Goal: Task Accomplishment & Management: Manage account settings

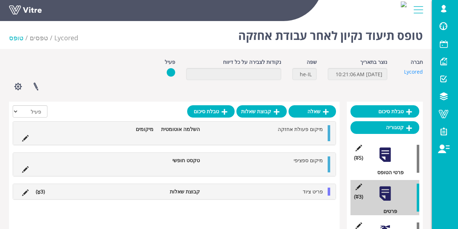
scroll to position [30, 0]
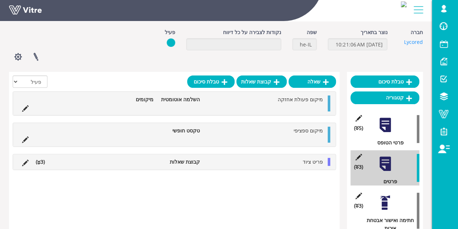
click at [418, 45] on div "חברה Lycored" at bounding box center [410, 37] width 35 height 18
click at [418, 42] on link "Lycored" at bounding box center [413, 41] width 19 height 7
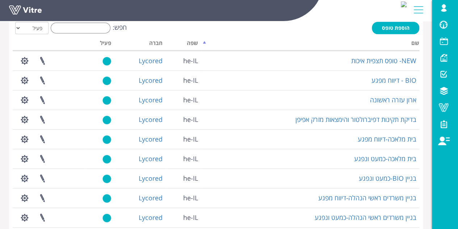
scroll to position [265, 0]
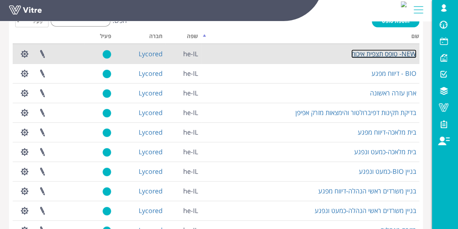
click at [393, 58] on link "NEW- טופס תצפית איכות" at bounding box center [383, 53] width 65 height 9
click at [43, 63] on link at bounding box center [42, 53] width 18 height 19
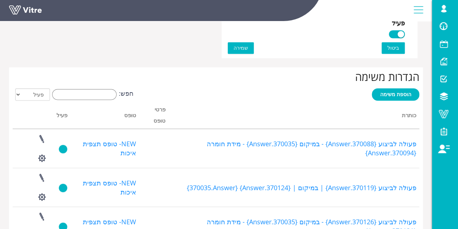
scroll to position [533, 0]
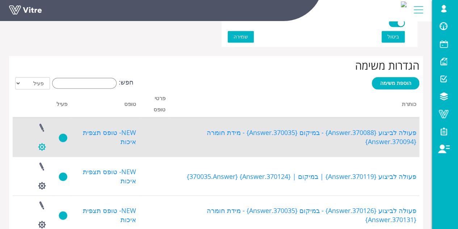
click at [40, 146] on button "button" at bounding box center [42, 146] width 18 height 19
click at [43, 124] on link at bounding box center [42, 127] width 18 height 19
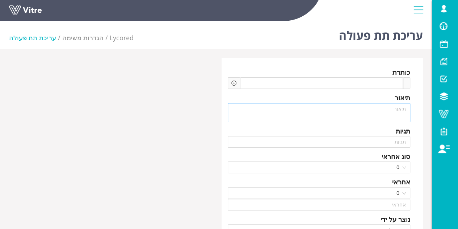
type input "Lishay Peled SU"
type input "24"
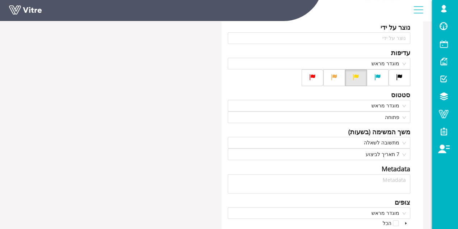
scroll to position [293, 0]
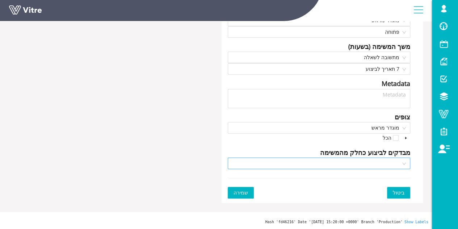
click at [332, 159] on input "search" at bounding box center [316, 163] width 169 height 11
click at [333, 163] on input "search" at bounding box center [316, 163] width 169 height 11
click at [239, 191] on span "שמירה" at bounding box center [241, 192] width 14 height 8
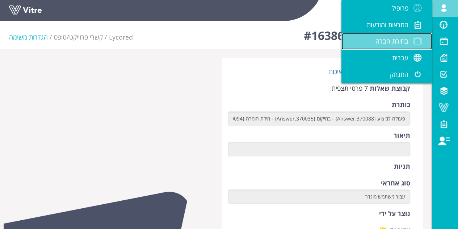
click at [394, 40] on span "בחירת חברה" at bounding box center [392, 41] width 33 height 9
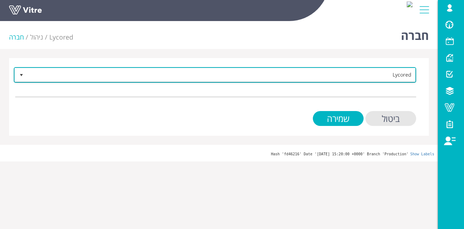
click at [386, 76] on span "Lycored" at bounding box center [222, 74] width 388 height 13
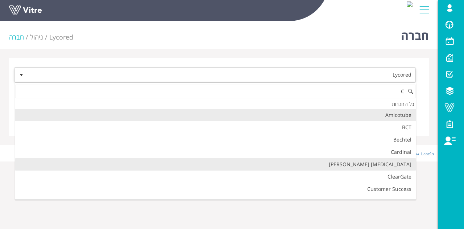
click at [385, 158] on li "[MEDICAL_DATA] Aharon" at bounding box center [215, 164] width 400 height 12
type input "C"
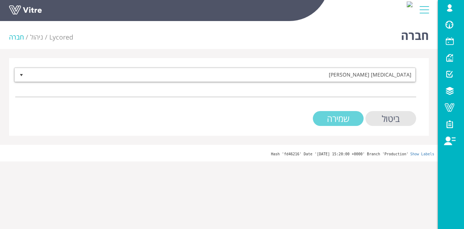
click at [346, 123] on input "שמירה" at bounding box center [338, 118] width 51 height 15
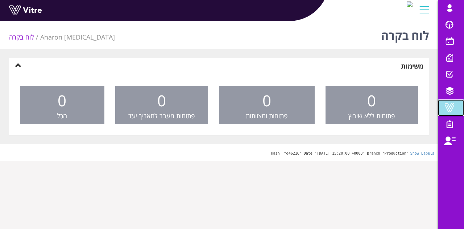
click at [450, 106] on span at bounding box center [449, 107] width 18 height 9
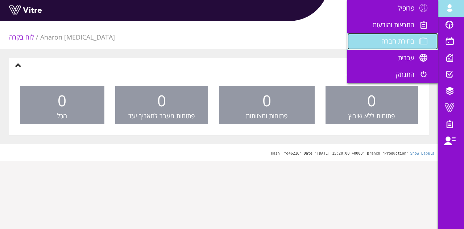
click at [427, 38] on span at bounding box center [423, 41] width 18 height 9
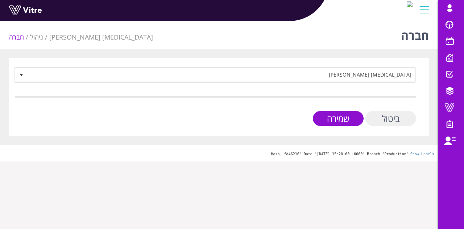
click at [402, 122] on input "ביטול" at bounding box center [390, 118] width 51 height 15
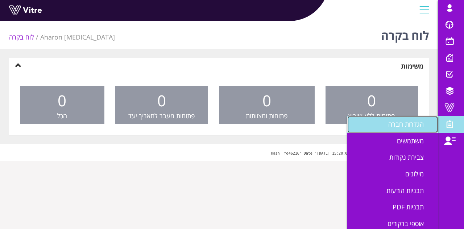
click at [419, 121] on span "הגדרות חברה" at bounding box center [410, 124] width 44 height 9
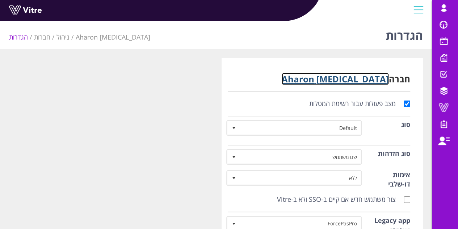
click at [351, 84] on link "[MEDICAL_DATA] Aharon" at bounding box center [335, 79] width 107 height 12
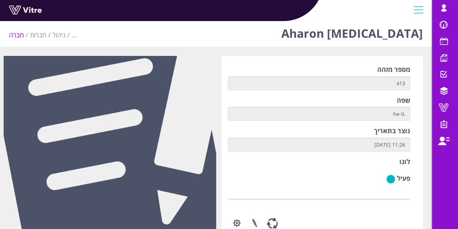
scroll to position [109, 0]
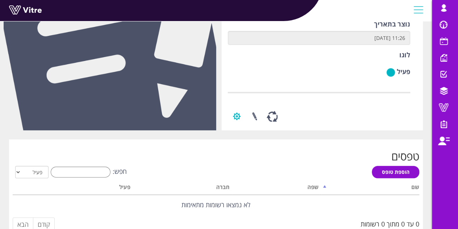
click at [235, 118] on button "button" at bounding box center [237, 115] width 18 height 19
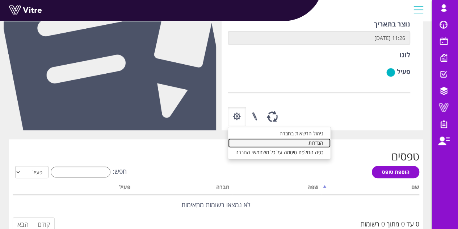
click at [316, 144] on link "הגדרות" at bounding box center [279, 142] width 103 height 9
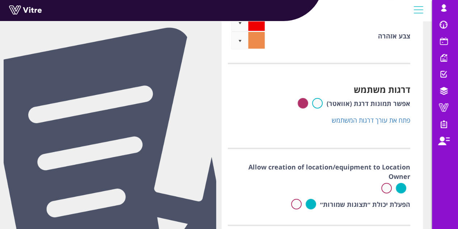
scroll to position [2592, 0]
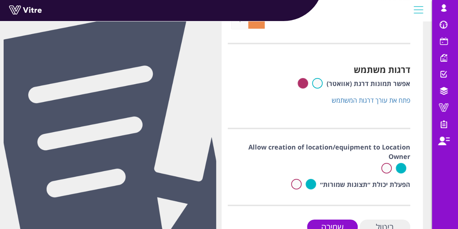
click at [387, 219] on input "ביטול" at bounding box center [385, 226] width 51 height 15
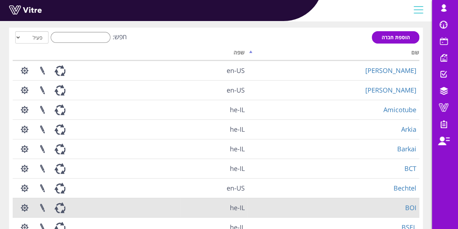
scroll to position [145, 0]
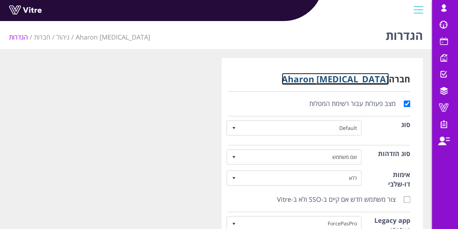
click at [365, 79] on link "[MEDICAL_DATA] Aharon" at bounding box center [335, 79] width 107 height 12
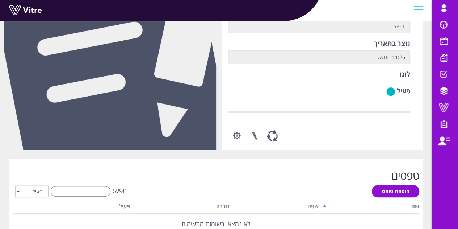
scroll to position [72, 0]
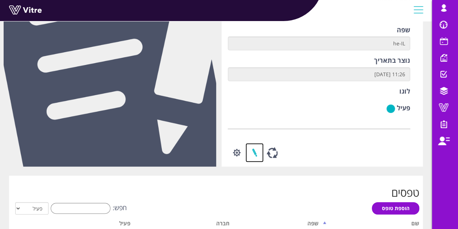
click at [254, 151] on link at bounding box center [255, 152] width 18 height 19
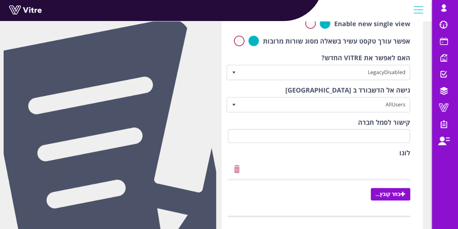
scroll to position [376, 0]
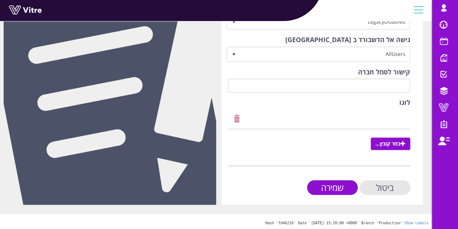
click at [399, 99] on label "לוגו" at bounding box center [404, 102] width 11 height 9
click at [382, 143] on span "בחר קובץ..." at bounding box center [390, 143] width 39 height 12
click at [0, 0] on input "בחר קובץ..." at bounding box center [0, 0] width 0 height 0
click at [393, 144] on span "בחר קובץ..." at bounding box center [390, 143] width 39 height 12
click at [0, 0] on input "בחר קובץ..." at bounding box center [0, 0] width 0 height 0
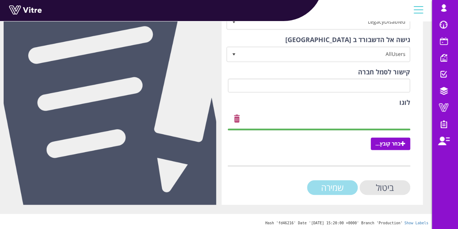
click at [332, 188] on input "שמירה" at bounding box center [332, 187] width 51 height 15
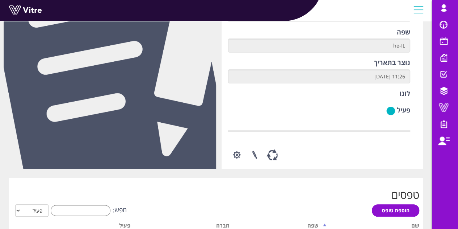
scroll to position [145, 0]
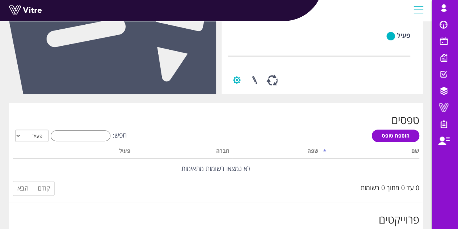
click at [241, 89] on button "button" at bounding box center [237, 79] width 18 height 19
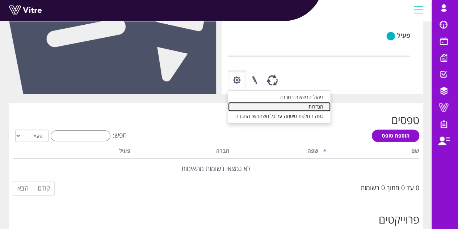
click at [303, 111] on link "הגדרות" at bounding box center [279, 106] width 103 height 9
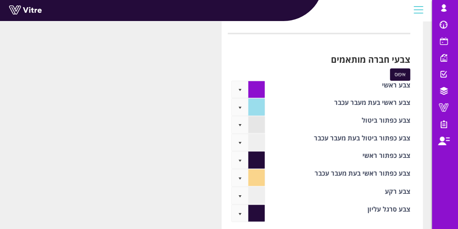
scroll to position [1847, 0]
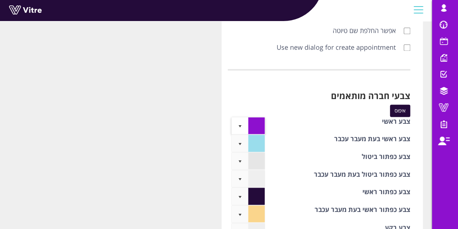
click at [242, 123] on span "select" at bounding box center [240, 126] width 6 height 6
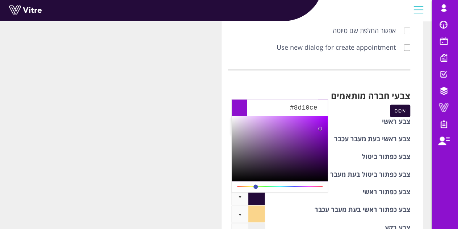
click at [255, 117] on span "Current selected color is #8d10ce" at bounding box center [256, 125] width 17 height 17
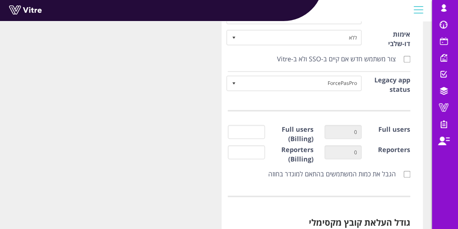
scroll to position [165, 0]
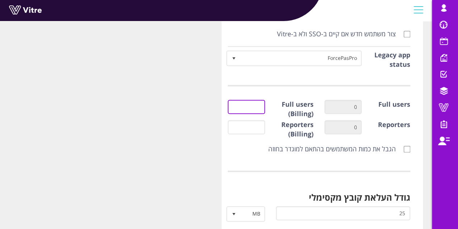
click at [256, 105] on input "Full users (Billing)" at bounding box center [247, 107] width 38 height 14
type input "15"
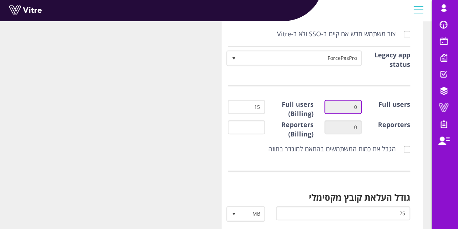
click at [354, 109] on input "0" at bounding box center [344, 107] width 38 height 14
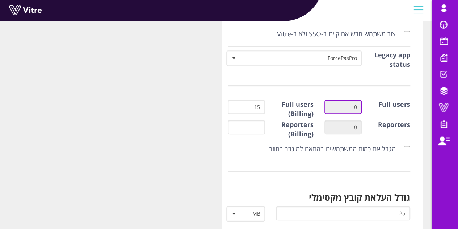
click at [354, 109] on input "0" at bounding box center [344, 107] width 38 height 14
click at [361, 135] on div "0" at bounding box center [343, 130] width 49 height 20
click at [404, 146] on input "הגבל את כמות המשתמשים בהתאם למוגדר בחוזה" at bounding box center [407, 149] width 7 height 7
checkbox input "true"
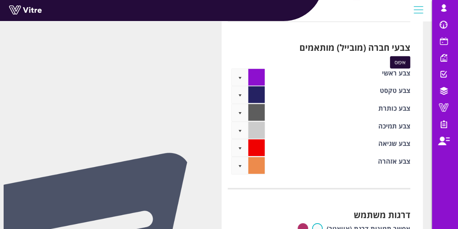
scroll to position [2592, 0]
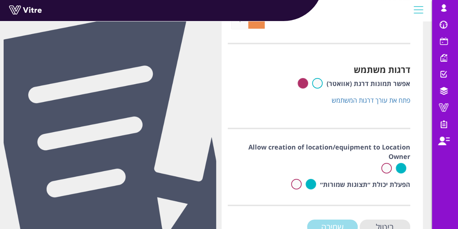
click at [315, 219] on input "שמירה" at bounding box center [332, 226] width 51 height 15
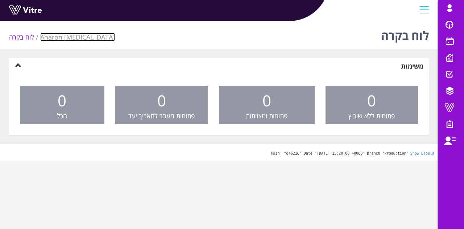
click at [66, 35] on link "[MEDICAL_DATA] Aharon" at bounding box center [77, 37] width 75 height 9
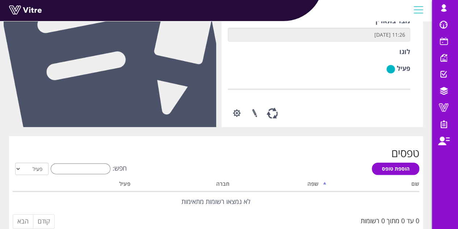
scroll to position [68, 0]
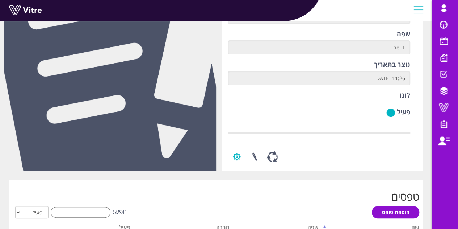
click at [240, 166] on button "button" at bounding box center [237, 156] width 18 height 19
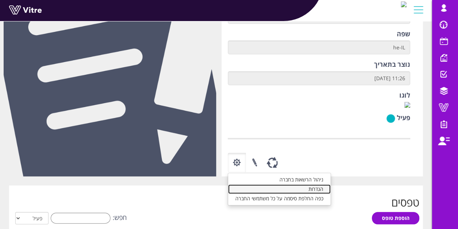
click at [269, 193] on link "הגדרות" at bounding box center [279, 188] width 103 height 9
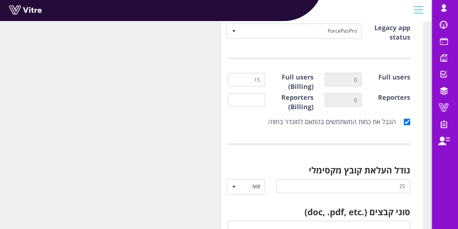
scroll to position [181, 0]
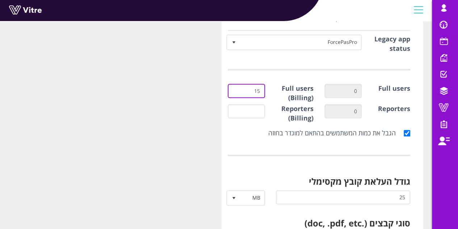
click at [250, 88] on input "15" at bounding box center [247, 91] width 38 height 14
type input "1"
drag, startPoint x: 252, startPoint y: 143, endPoint x: 255, endPoint y: 164, distance: 20.5
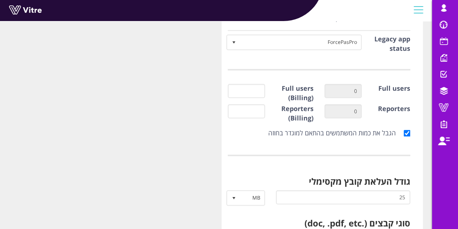
click at [400, 132] on label "הגבל את כמות המשתמשים בהתאם למוגדר בחוזה" at bounding box center [335, 132] width 135 height 9
click at [404, 132] on input "הגבל את כמות המשתמשים בהתאם למוגדר בחוזה" at bounding box center [407, 133] width 7 height 7
checkbox input "false"
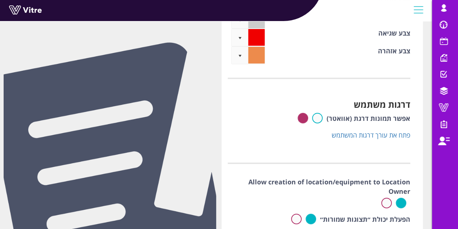
scroll to position [2592, 0]
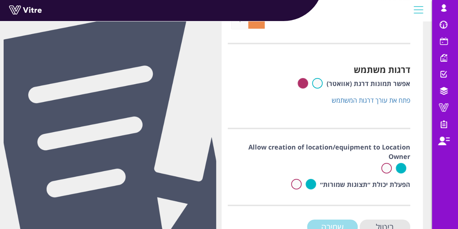
click at [327, 219] on input "שמירה" at bounding box center [332, 226] width 51 height 15
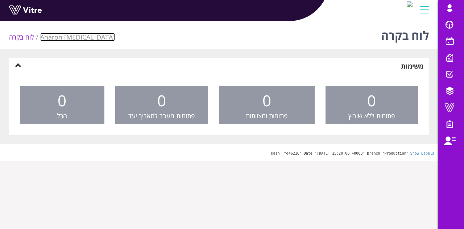
click at [72, 35] on link "[MEDICAL_DATA] Aharon" at bounding box center [77, 37] width 75 height 9
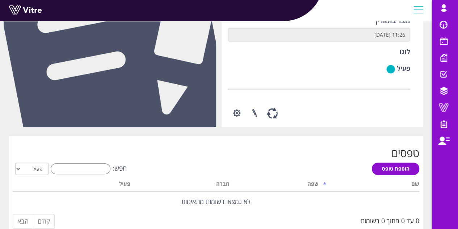
scroll to position [145, 0]
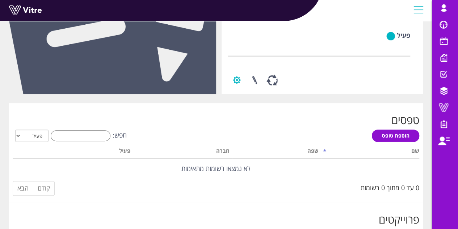
click at [238, 89] on button "button" at bounding box center [237, 79] width 18 height 19
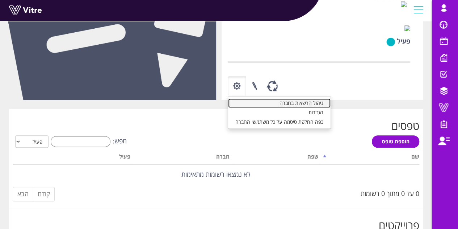
click at [310, 108] on link "ניהול הרשאות בחברה" at bounding box center [279, 102] width 103 height 9
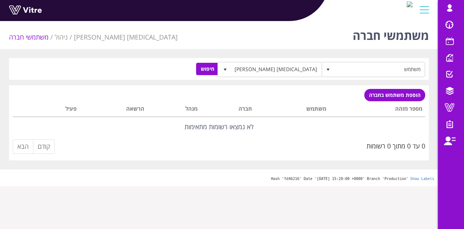
click at [61, 37] on li "ניהול" at bounding box center [64, 37] width 19 height 9
click at [96, 40] on link "[MEDICAL_DATA] Aharon" at bounding box center [126, 37] width 104 height 9
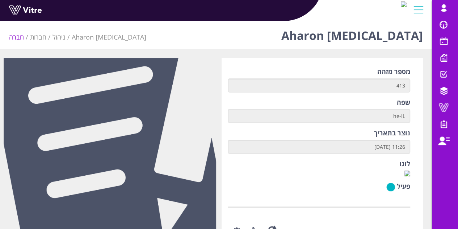
scroll to position [181, 0]
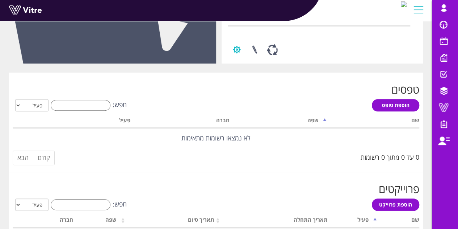
click at [242, 59] on button "button" at bounding box center [237, 49] width 18 height 19
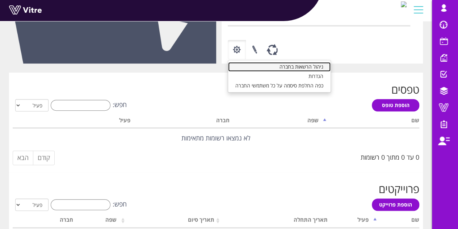
click at [247, 71] on link "ניהול הרשאות בחברה" at bounding box center [279, 66] width 103 height 9
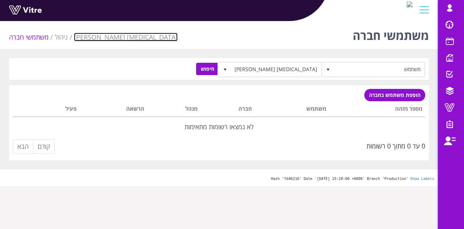
click at [95, 37] on link "[MEDICAL_DATA] Aharon" at bounding box center [126, 37] width 104 height 9
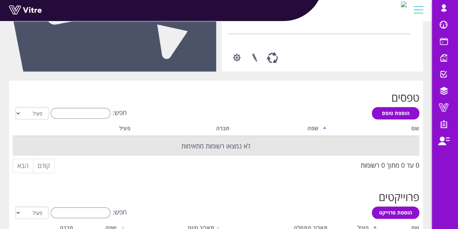
scroll to position [145, 0]
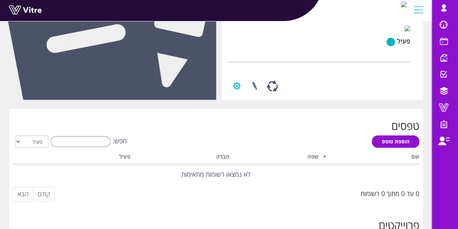
click at [230, 95] on button "button" at bounding box center [237, 85] width 18 height 19
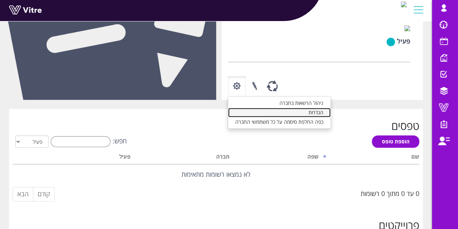
click at [288, 117] on link "הגדרות" at bounding box center [279, 112] width 103 height 9
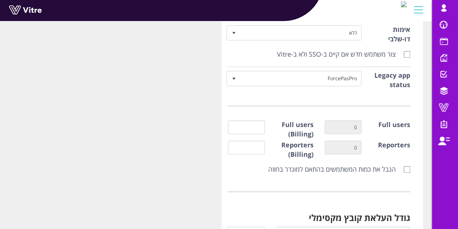
scroll to position [145, 0]
click at [250, 124] on input "Full users (Billing)" at bounding box center [247, 127] width 38 height 14
type input "15"
click at [406, 166] on input "הגבל את כמות המשתמשים בהתאם למוגדר בחוזה" at bounding box center [407, 169] width 7 height 7
checkbox input "true"
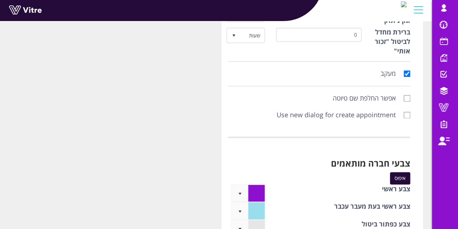
scroll to position [1739, 0]
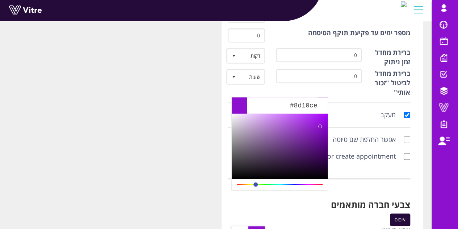
click at [278, 183] on div "Drag 279.4736842105" at bounding box center [280, 183] width 87 height 7
click at [280, 183] on div "Drag 279.4736842105" at bounding box center [280, 183] width 87 height 7
click at [280, 185] on div "Drag 279.4736842105" at bounding box center [280, 183] width 87 height 7
click at [281, 183] on div "Drag 279.4736842105" at bounding box center [280, 183] width 87 height 7
click at [280, 185] on div "Drag 279.4736842105" at bounding box center [280, 183] width 87 height 7
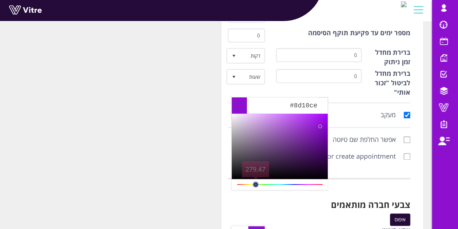
type input "#10cecb"
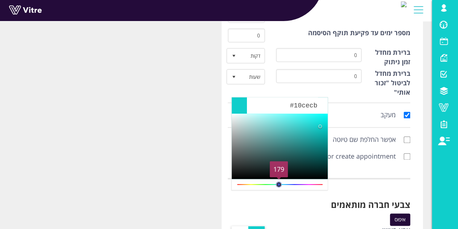
drag, startPoint x: 281, startPoint y: 184, endPoint x: 285, endPoint y: 185, distance: 4.1
click at [285, 185] on div "Drag 179" at bounding box center [280, 183] width 87 height 7
click at [338, 192] on div "צבעי חברה מותאמים איפוס" at bounding box center [319, 208] width 194 height 33
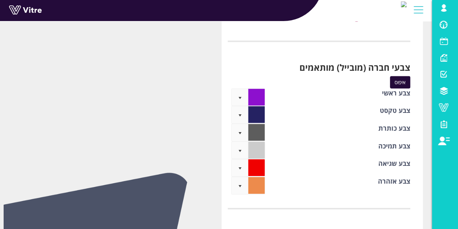
scroll to position [2592, 0]
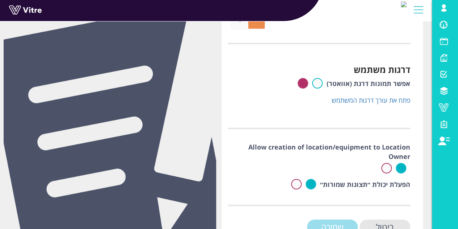
click at [321, 219] on input "שמירה" at bounding box center [332, 226] width 51 height 15
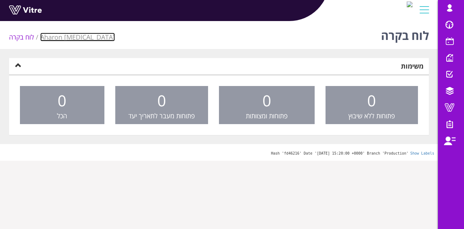
click at [59, 35] on link "[MEDICAL_DATA] Aharon" at bounding box center [77, 37] width 75 height 9
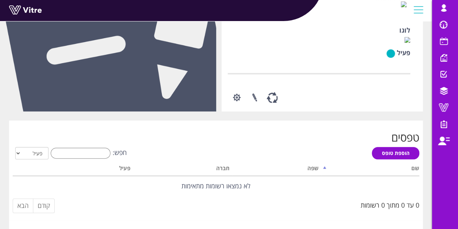
scroll to position [145, 0]
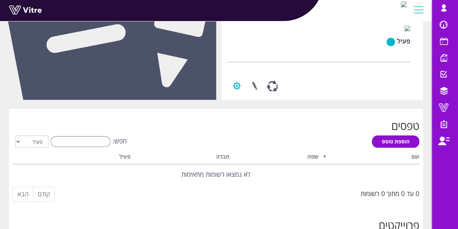
click at [237, 95] on button "button" at bounding box center [237, 85] width 18 height 19
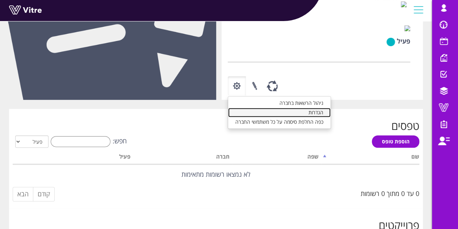
click at [266, 117] on link "הגדרות" at bounding box center [279, 112] width 103 height 9
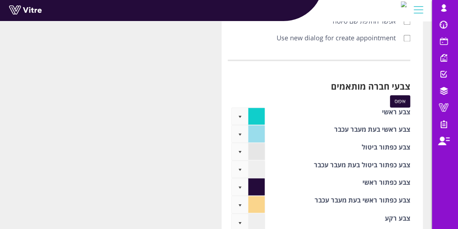
scroll to position [1847, 0]
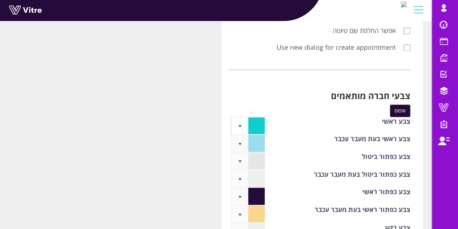
click at [240, 117] on span "select" at bounding box center [240, 125] width 17 height 17
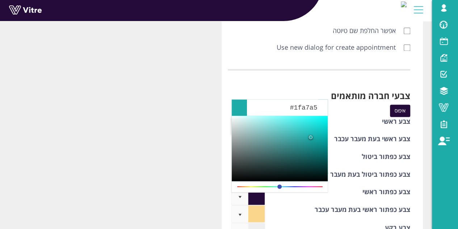
type input "#1fa6a4"
drag, startPoint x: 317, startPoint y: 127, endPoint x: 310, endPoint y: 139, distance: 13.2
click at [310, 139] on div at bounding box center [280, 148] width 96 height 65
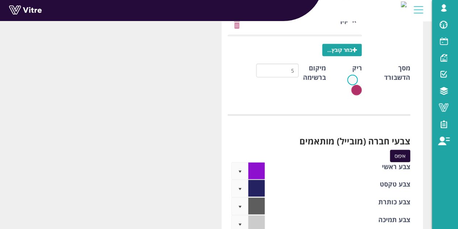
scroll to position [2354, 0]
click at [258, 162] on span "Current selected color is #8d10ce" at bounding box center [256, 170] width 17 height 17
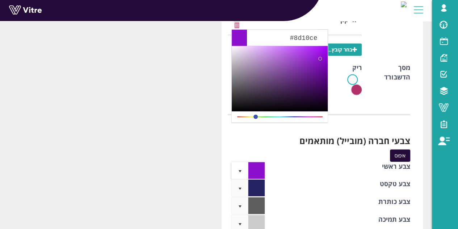
click at [277, 115] on div "Drag 279.4736842105" at bounding box center [280, 116] width 87 height 7
click at [278, 118] on div "Drag 279.4736842105" at bounding box center [280, 116] width 87 height 7
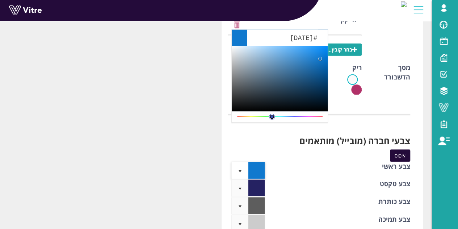
drag, startPoint x: 274, startPoint y: 117, endPoint x: 282, endPoint y: 118, distance: 7.7
click at [282, 118] on div "Drag 207" at bounding box center [280, 116] width 87 height 7
click at [279, 117] on div "Drag" at bounding box center [280, 116] width 86 height 1
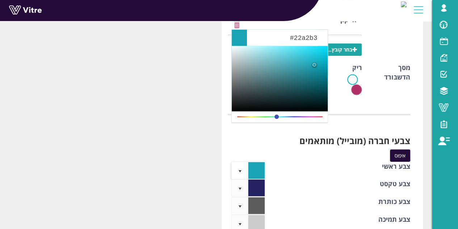
type input "#23a3b4"
drag, startPoint x: 314, startPoint y: 65, endPoint x: 309, endPoint y: 66, distance: 5.5
click at [309, 66] on div at bounding box center [280, 78] width 96 height 65
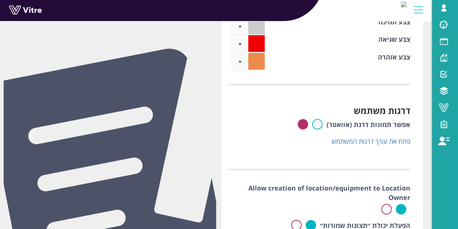
scroll to position [2592, 0]
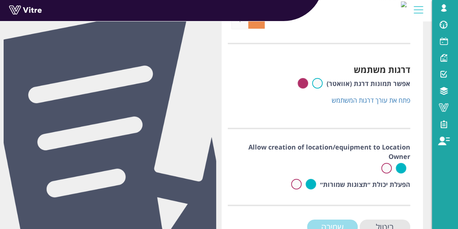
click at [323, 219] on input "שמירה" at bounding box center [332, 226] width 51 height 15
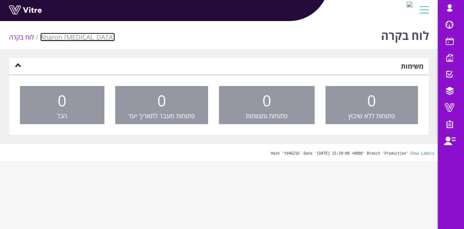
click at [76, 36] on link "[MEDICAL_DATA] Aharon" at bounding box center [77, 37] width 75 height 9
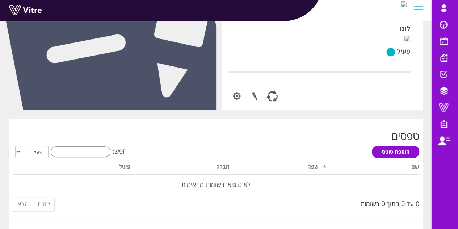
scroll to position [145, 0]
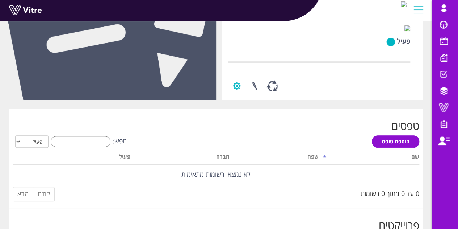
click at [232, 95] on button "button" at bounding box center [237, 85] width 18 height 19
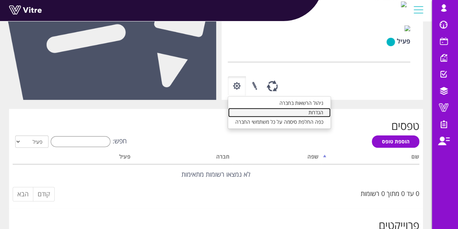
click at [269, 117] on link "הגדרות" at bounding box center [279, 112] width 103 height 9
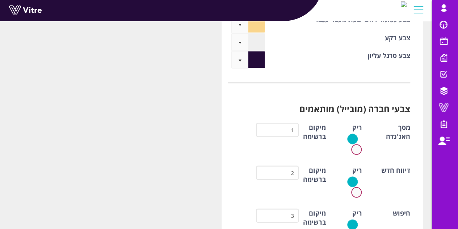
scroll to position [1992, 0]
